Goal: Task Accomplishment & Management: Manage account settings

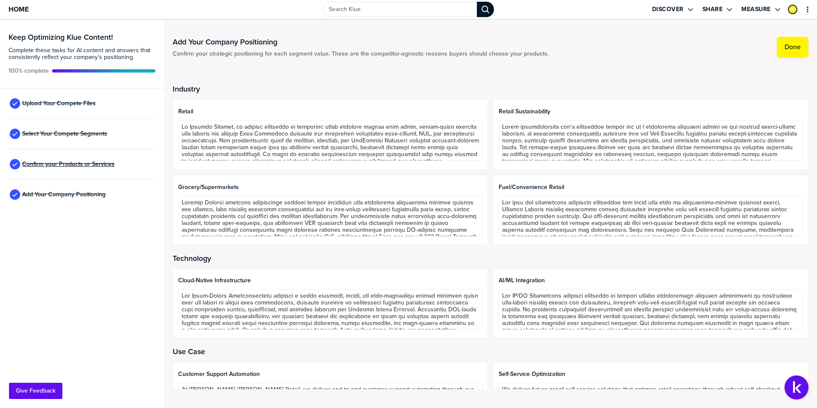
click at [55, 163] on span "Confirm your Products or Services" at bounding box center [68, 164] width 92 height 7
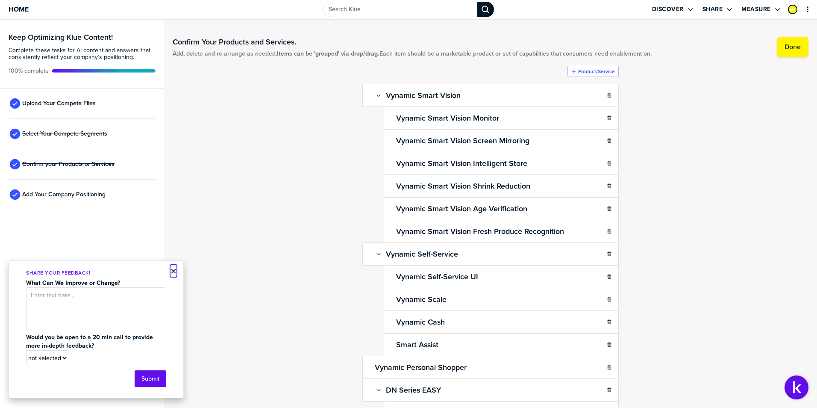
click at [174, 271] on button "×" at bounding box center [173, 271] width 6 height 10
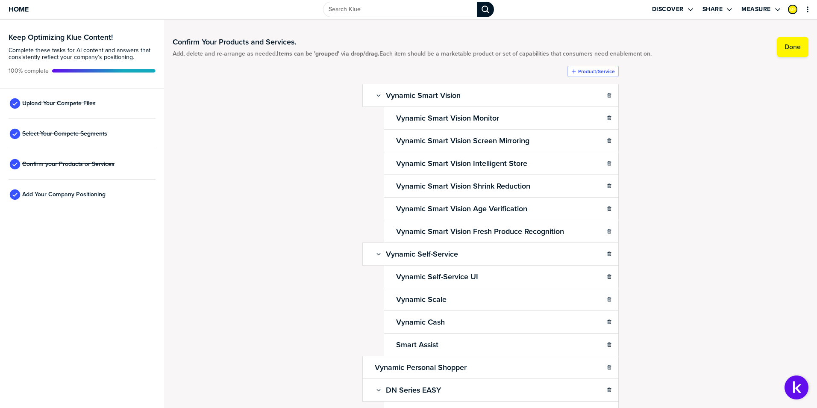
click at [731, 218] on div "Confirm Your Products and Services. Add, delete and re-arrange as needed. Items…" at bounding box center [491, 213] width 636 height 371
click at [266, 120] on div "Confirm Your Products and Services. Add, delete and re-arrange as needed. Items…" at bounding box center [491, 213] width 636 height 371
drag, startPoint x: 728, startPoint y: 198, endPoint x: 724, endPoint y: 201, distance: 4.9
click at [728, 198] on div "Confirm Your Products and Services. Add, delete and re-arrange as needed. Items…" at bounding box center [491, 213] width 636 height 371
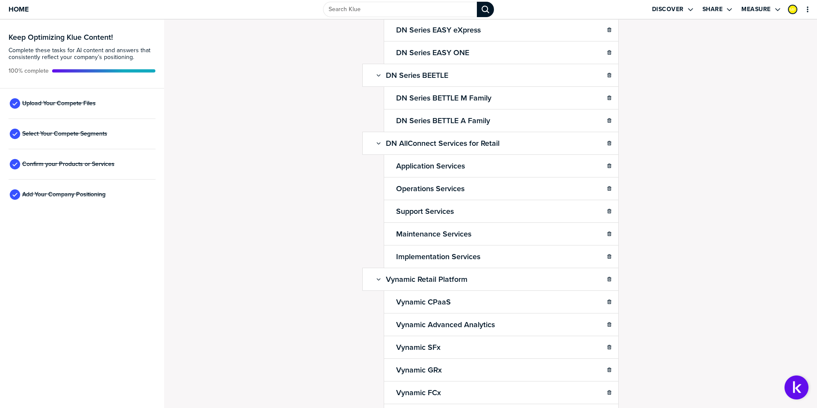
scroll to position [194, 0]
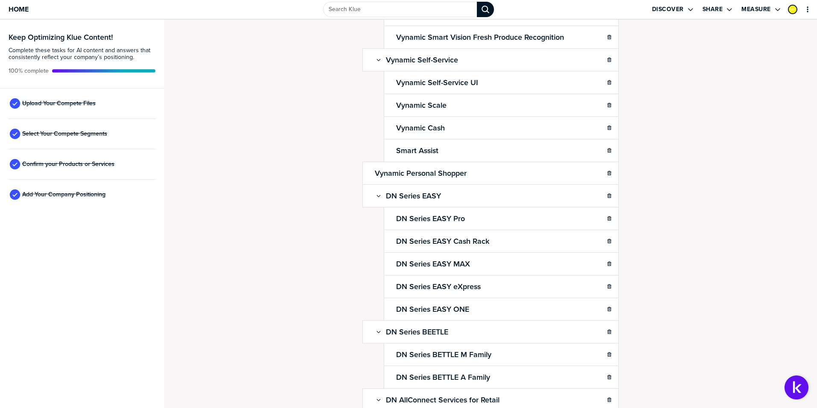
click at [193, 111] on div "Confirm Your Products and Services. Add, delete and re-arrange as needed. Items…" at bounding box center [491, 19] width 636 height 371
click at [676, 205] on div "Confirm Your Products and Services. Add, delete and re-arrange as needed. Items…" at bounding box center [490, 214] width 653 height 388
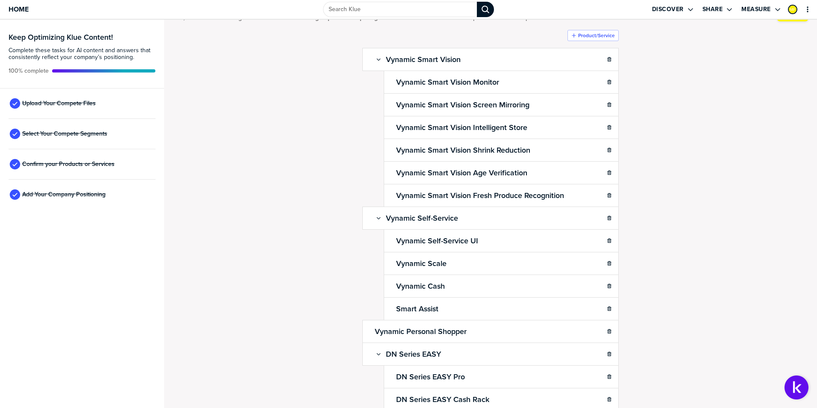
scroll to position [0, 0]
